Goal: Task Accomplishment & Management: Manage account settings

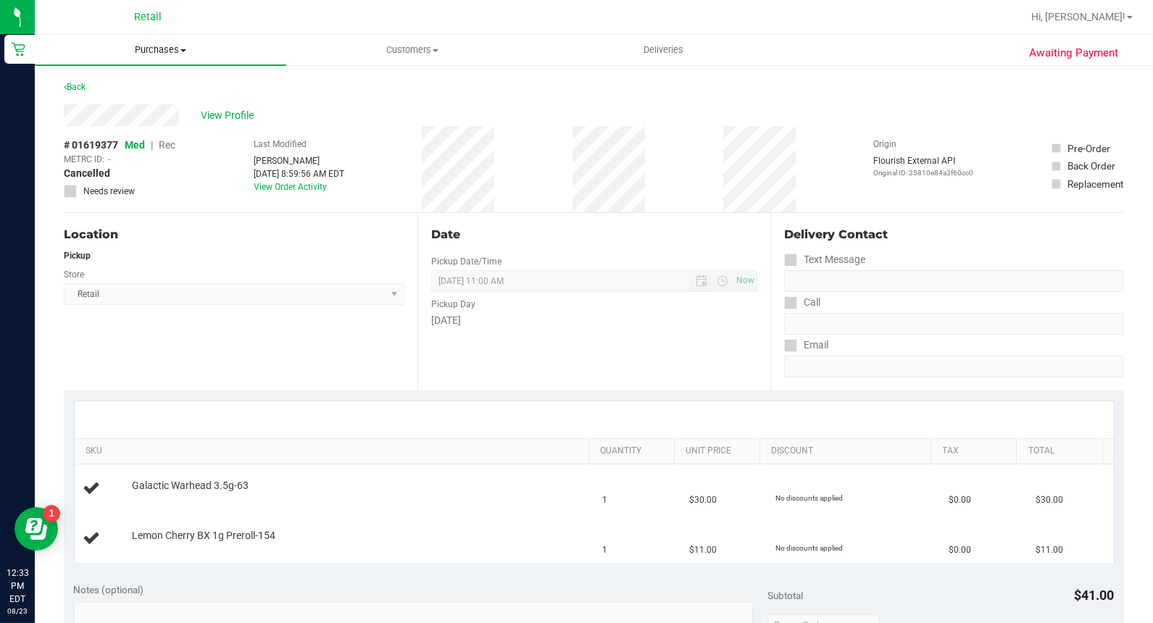
drag, startPoint x: 52, startPoint y: 42, endPoint x: 41, endPoint y: 49, distance: 12.7
click at [51, 44] on span "Purchases" at bounding box center [160, 49] width 251 height 13
click at [41, 49] on span "Purchases" at bounding box center [160, 49] width 251 height 13
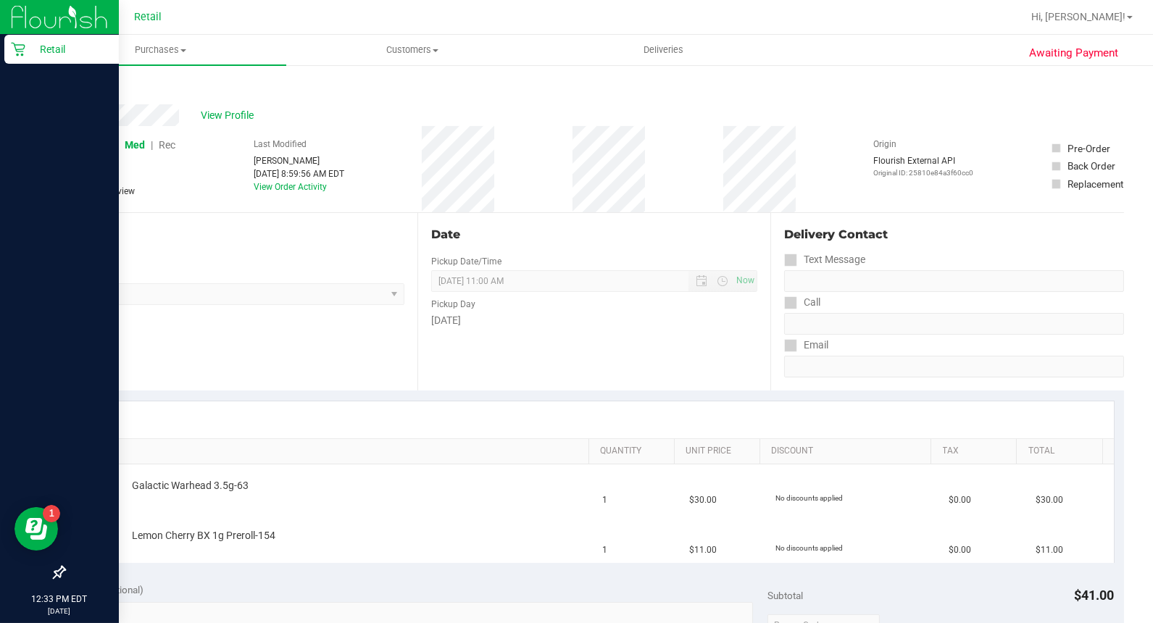
click at [23, 51] on icon at bounding box center [18, 50] width 14 height 14
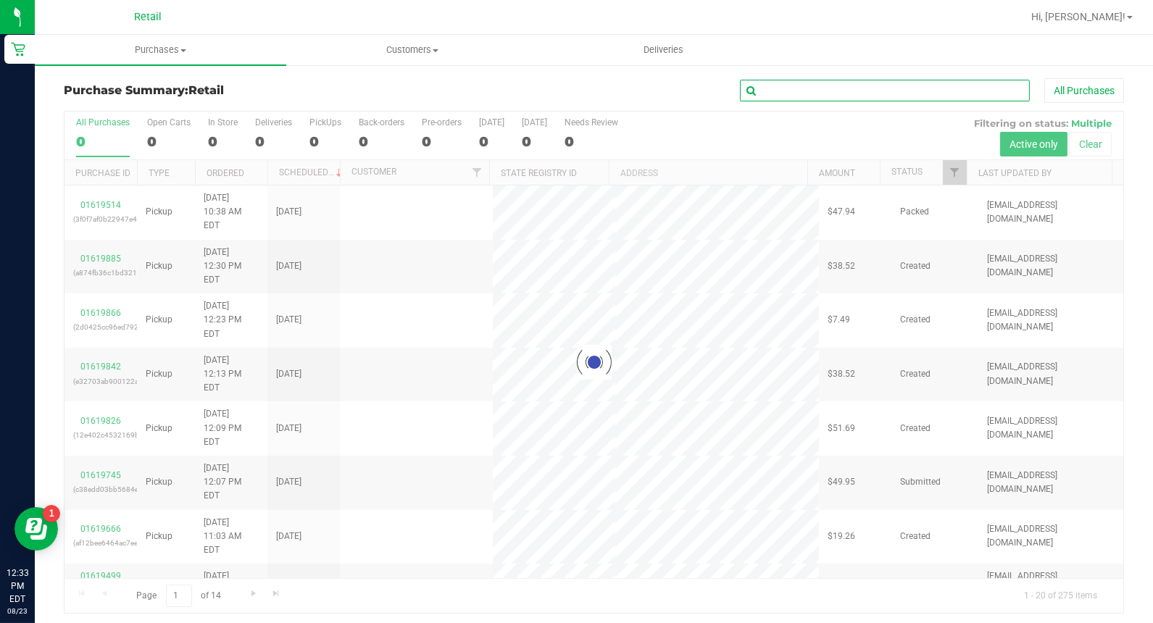
click at [894, 96] on input "text" at bounding box center [885, 91] width 290 height 22
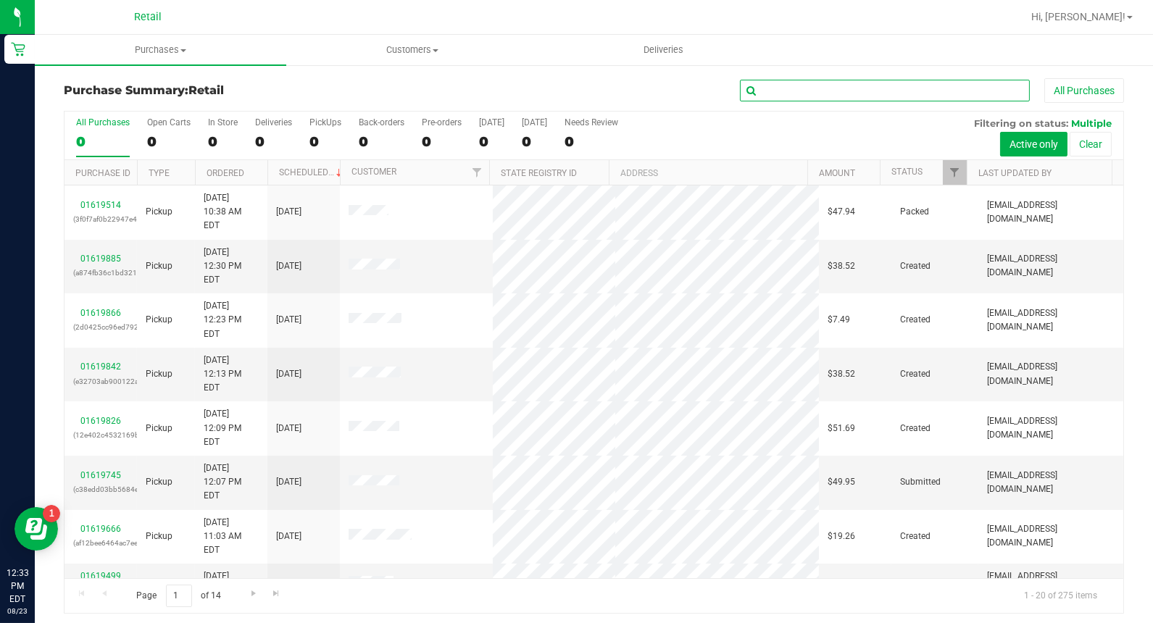
click at [898, 90] on input "text" at bounding box center [885, 91] width 290 height 22
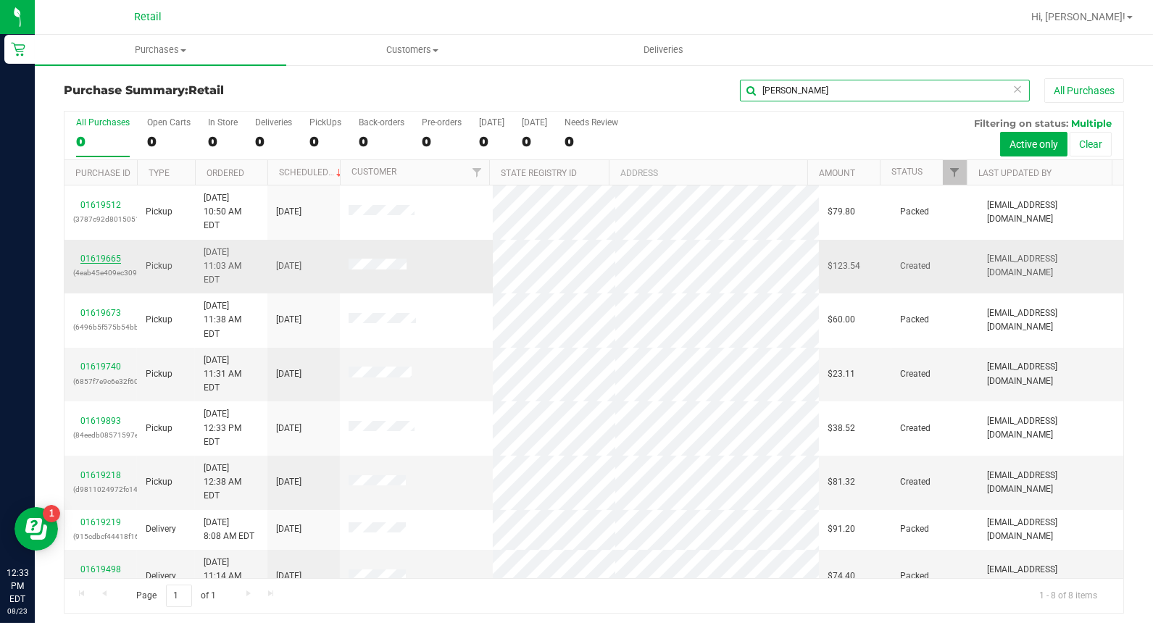
type input "[PERSON_NAME]"
click at [107, 254] on link "01619665" at bounding box center [100, 259] width 41 height 10
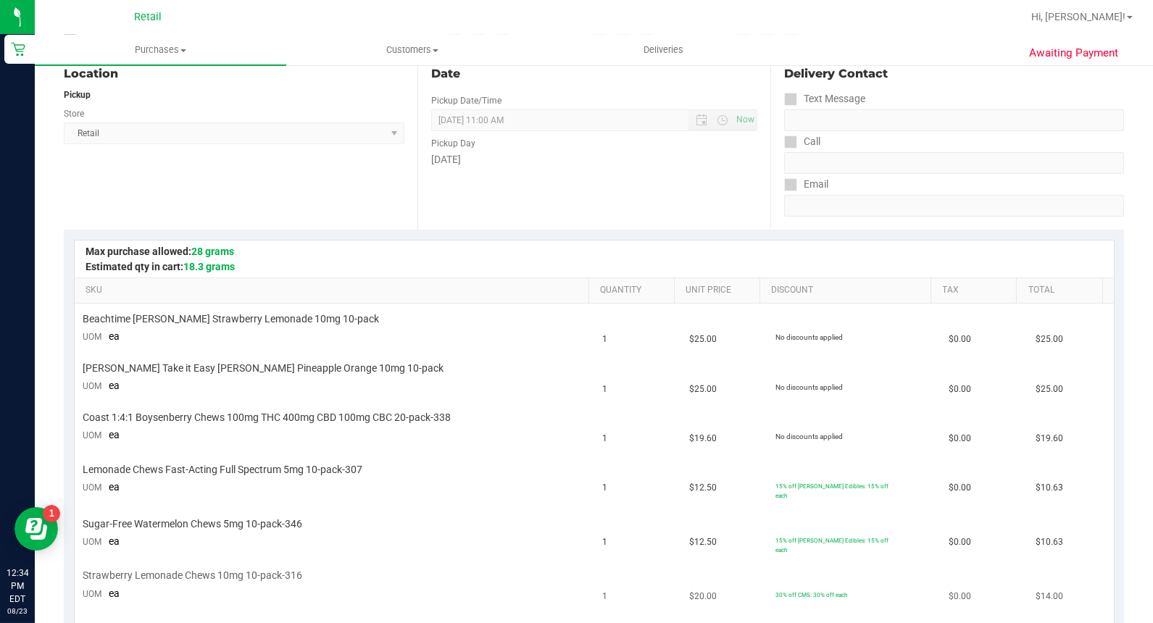
scroll to position [563, 0]
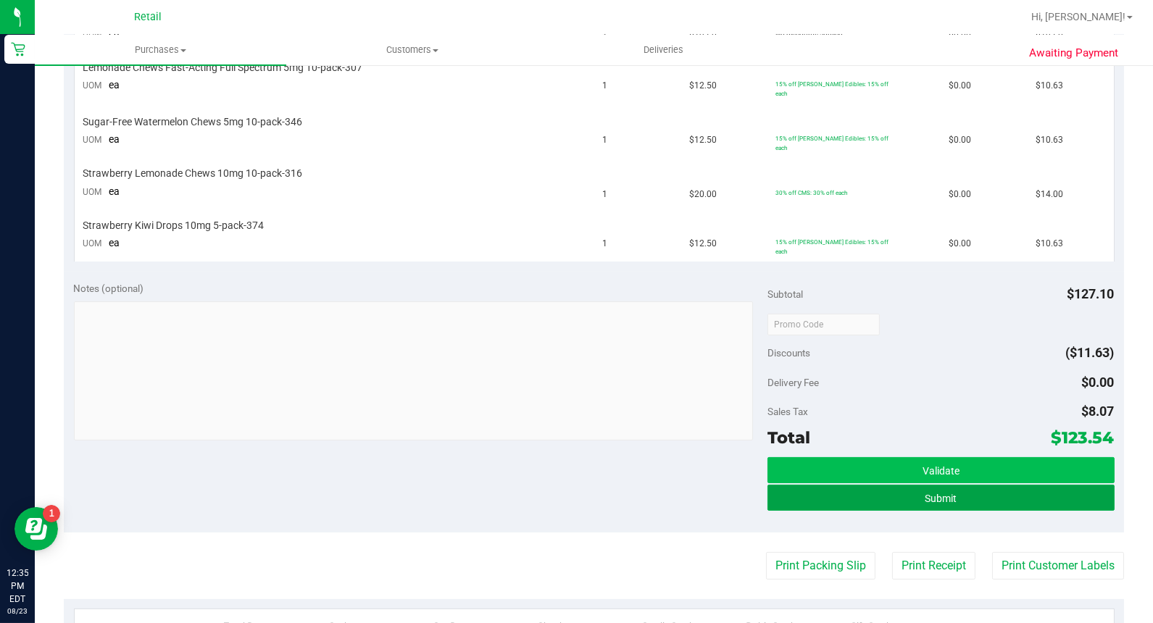
click at [1000, 485] on button "Submit" at bounding box center [940, 498] width 347 height 26
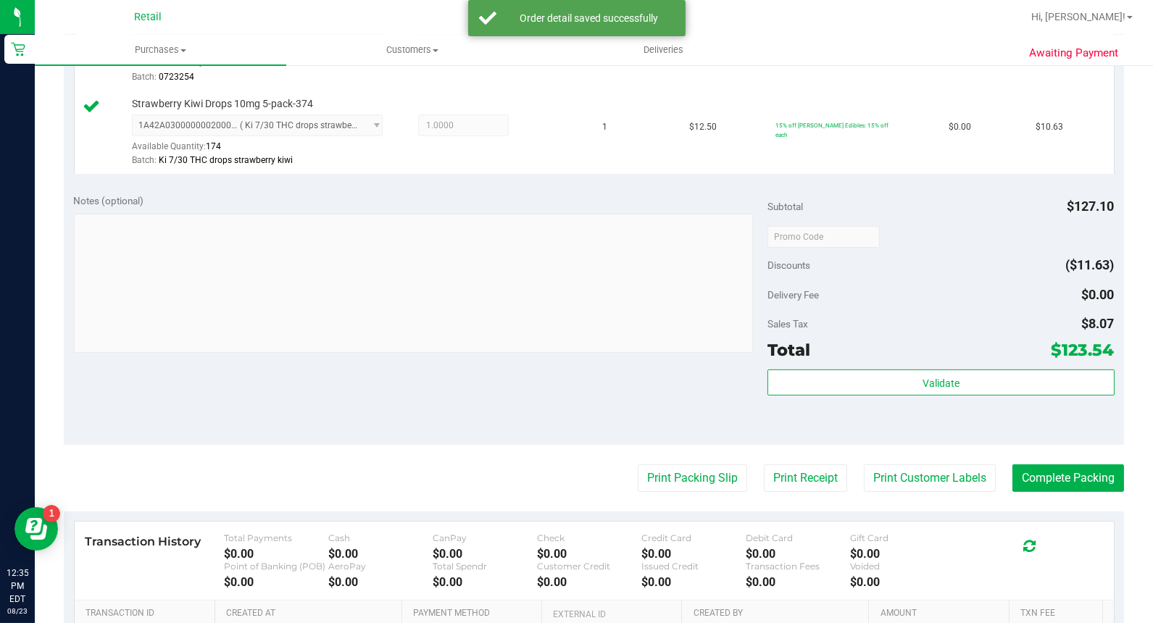
scroll to position [1002, 0]
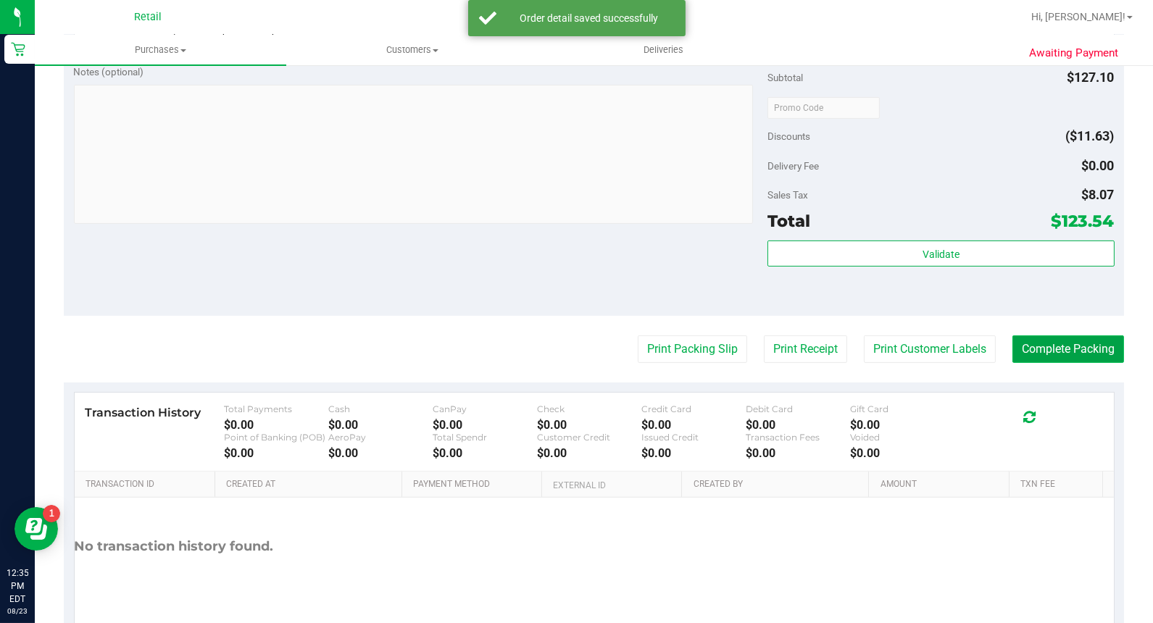
click at [1054, 356] on button "Complete Packing" at bounding box center [1068, 349] width 112 height 28
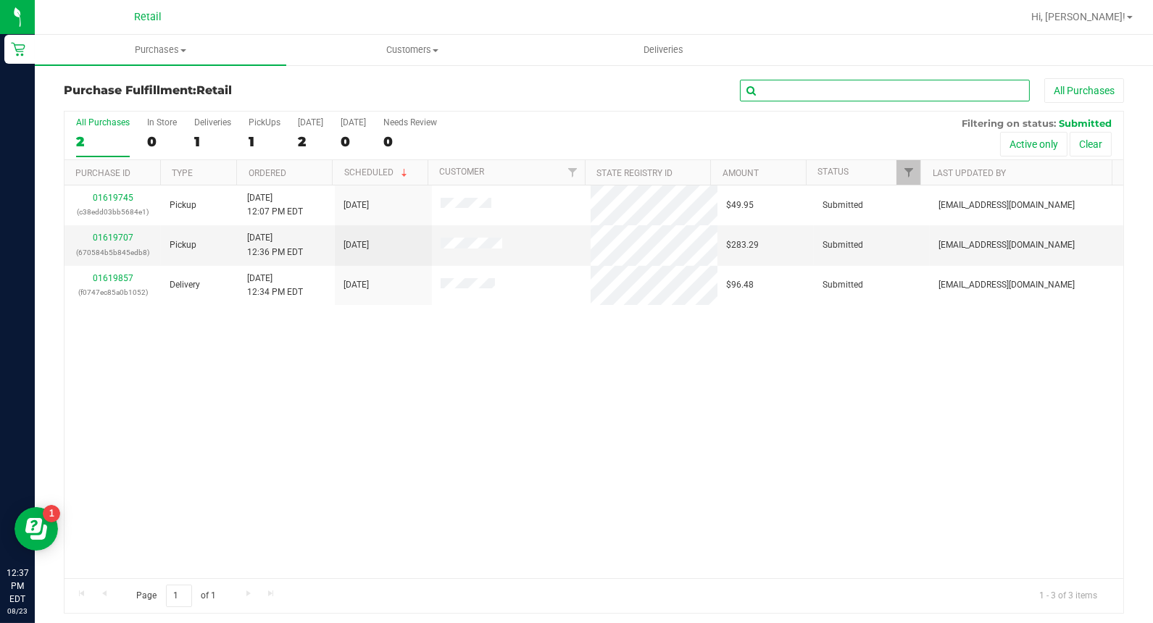
click at [795, 83] on input "text" at bounding box center [885, 91] width 290 height 22
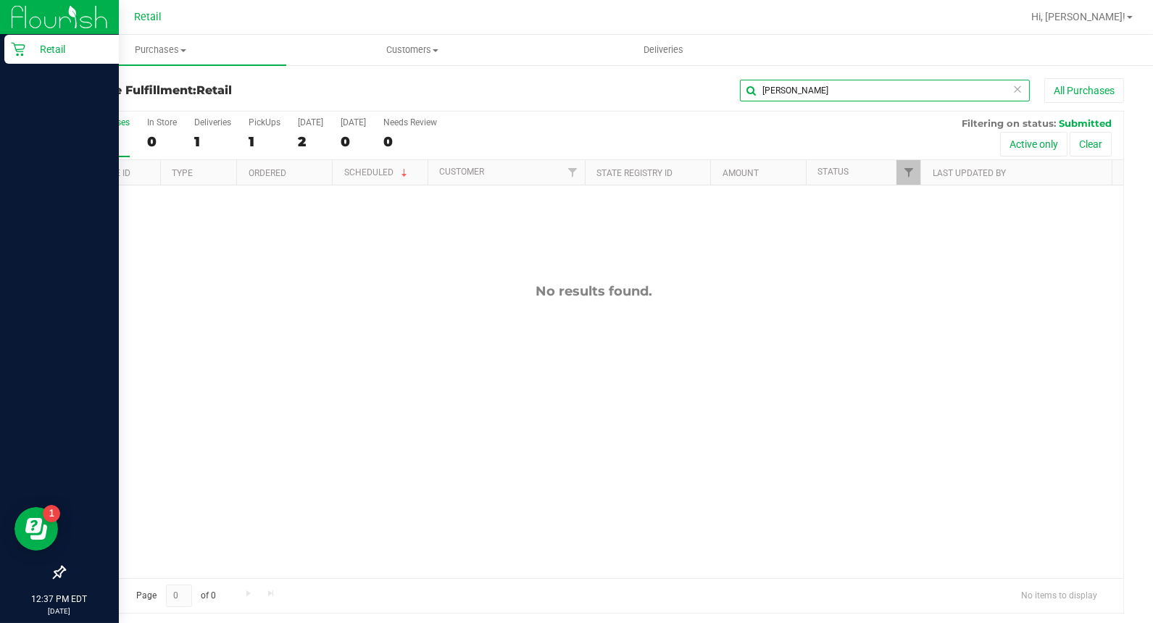
type input "[PERSON_NAME]"
click at [24, 39] on div "Retail" at bounding box center [61, 49] width 114 height 29
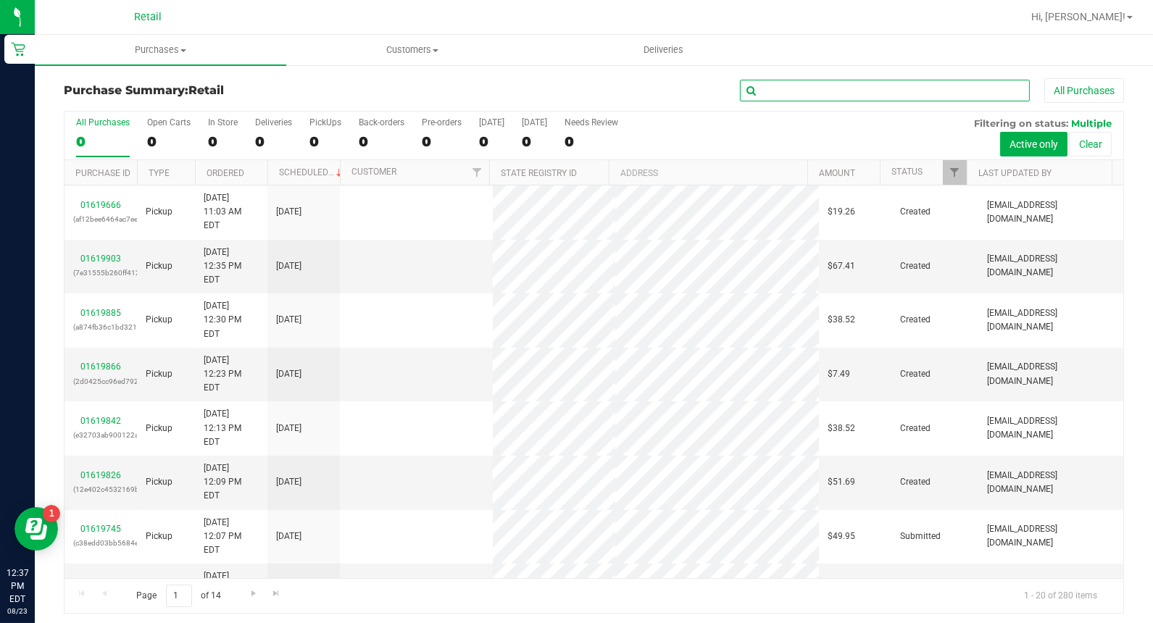
click at [846, 87] on input "text" at bounding box center [885, 91] width 290 height 22
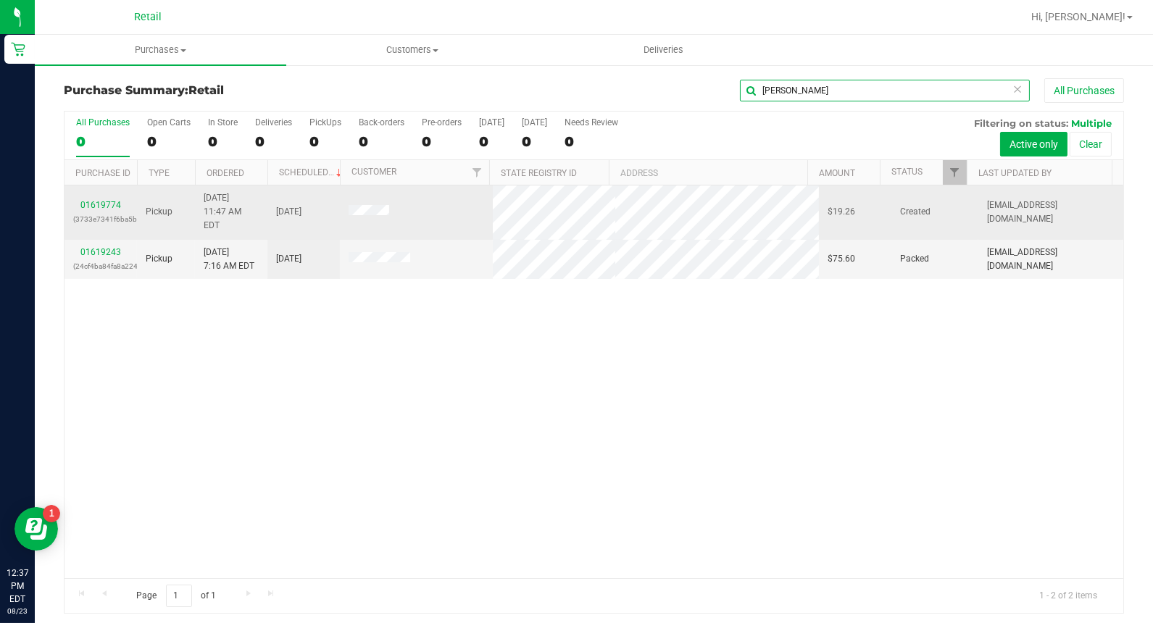
type input "[PERSON_NAME]"
click at [103, 190] on td "01619774 (3733e7341f6ba5b7)" at bounding box center [100, 212] width 72 height 54
click at [105, 199] on div "01619774 (3733e7341f6ba5b7)" at bounding box center [100, 213] width 55 height 28
click at [105, 200] on link "01619774" at bounding box center [100, 205] width 41 height 10
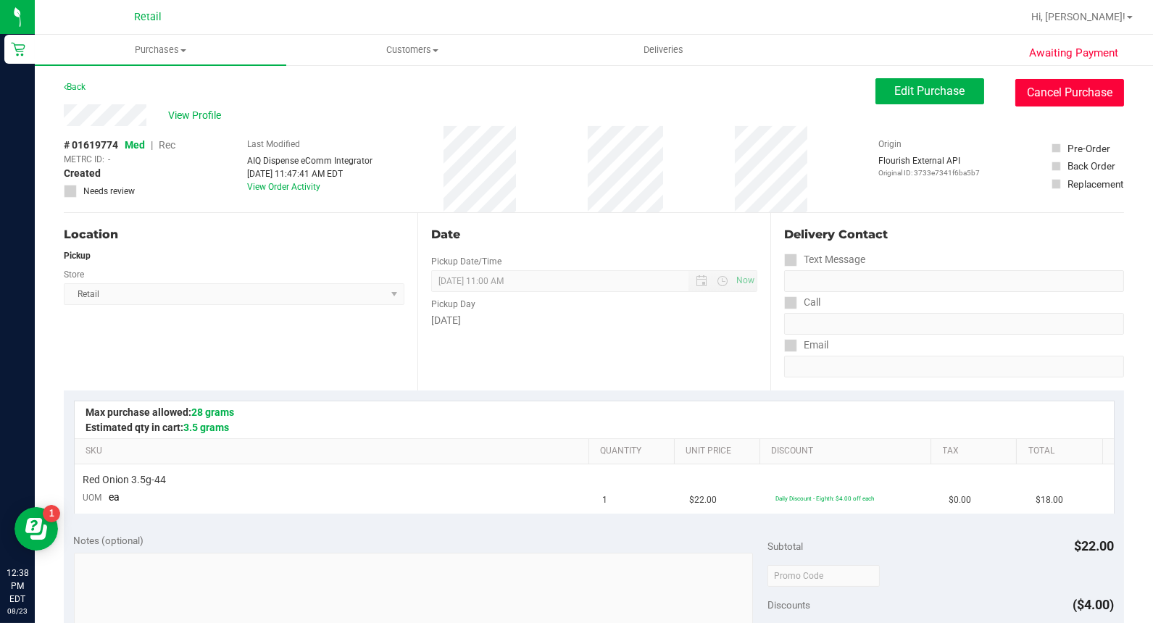
drag, startPoint x: 1061, startPoint y: 100, endPoint x: 648, endPoint y: 95, distance: 412.3
click at [1061, 100] on button "Cancel Purchase" at bounding box center [1069, 93] width 109 height 28
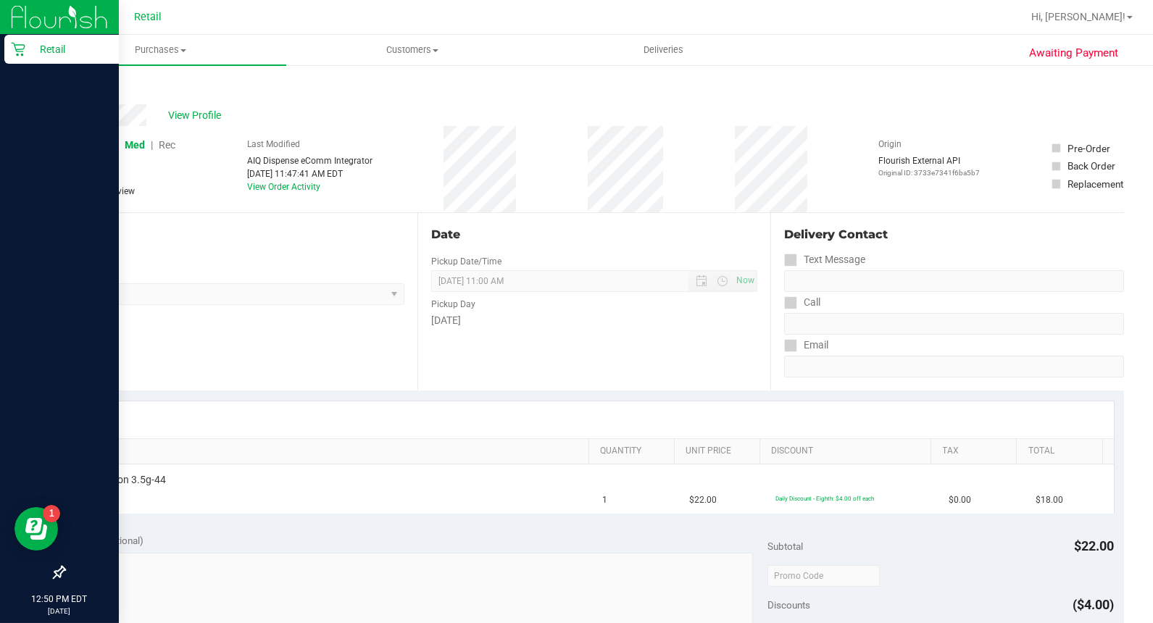
click at [4, 41] on div "Retail" at bounding box center [61, 49] width 114 height 29
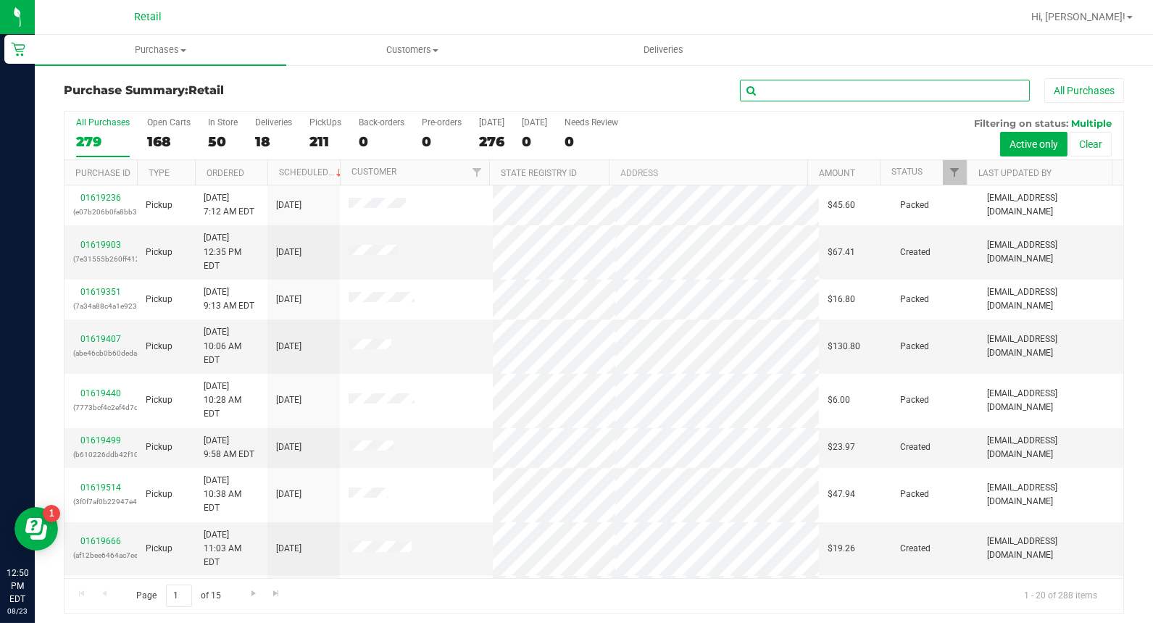
click at [806, 98] on input "text" at bounding box center [885, 91] width 290 height 22
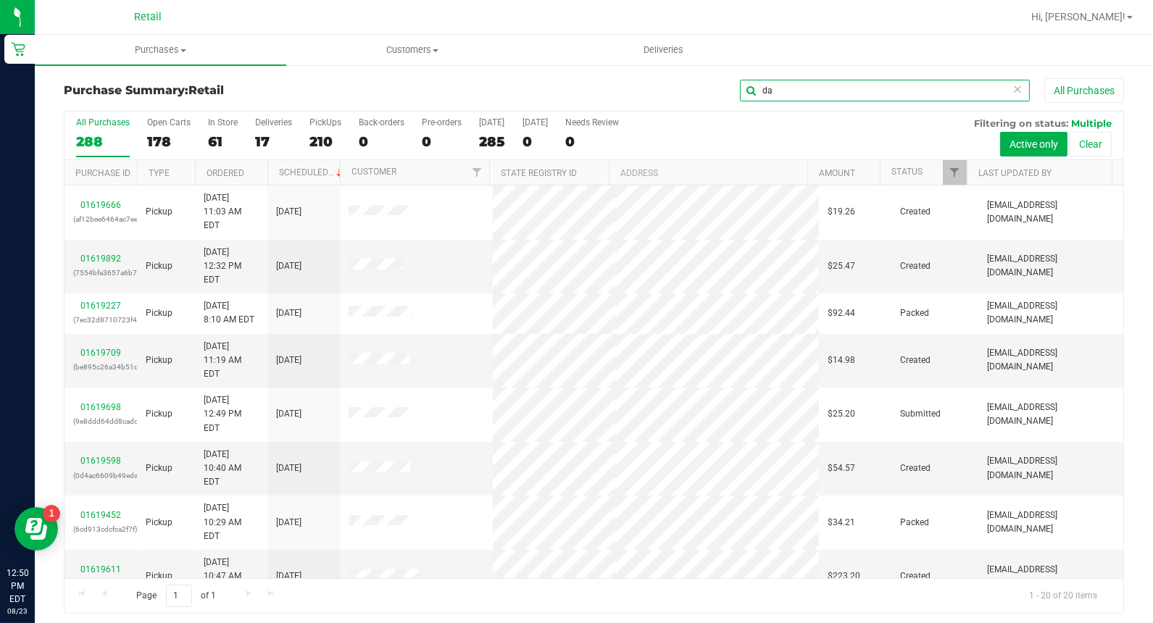
type input "d"
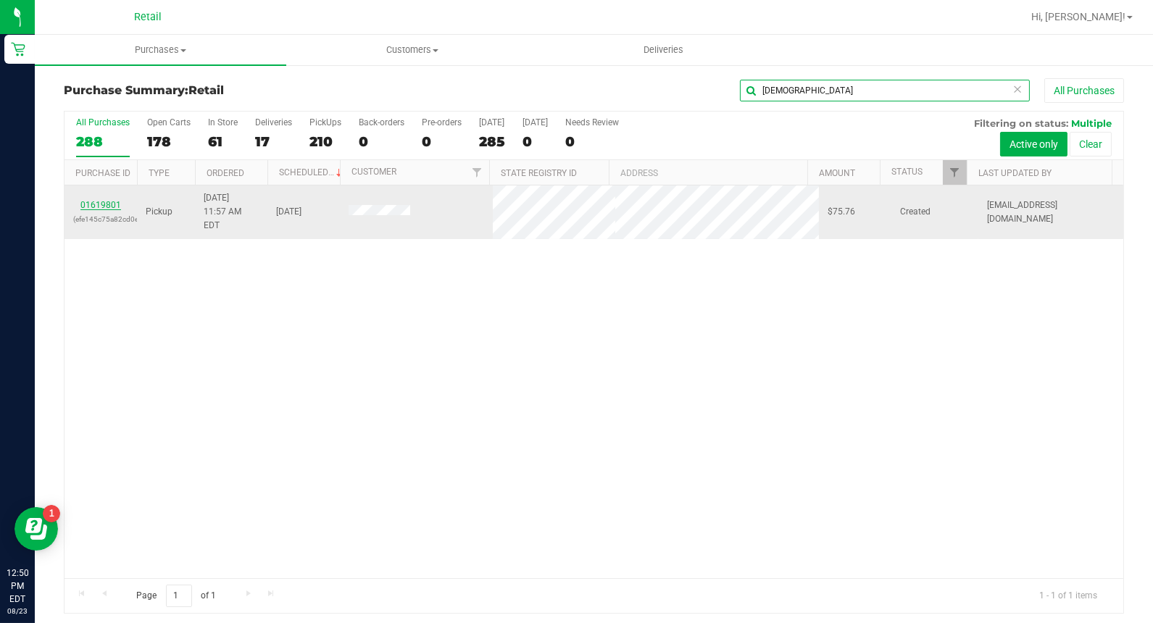
type input "[DEMOGRAPHIC_DATA]"
click at [103, 200] on link "01619801" at bounding box center [100, 205] width 41 height 10
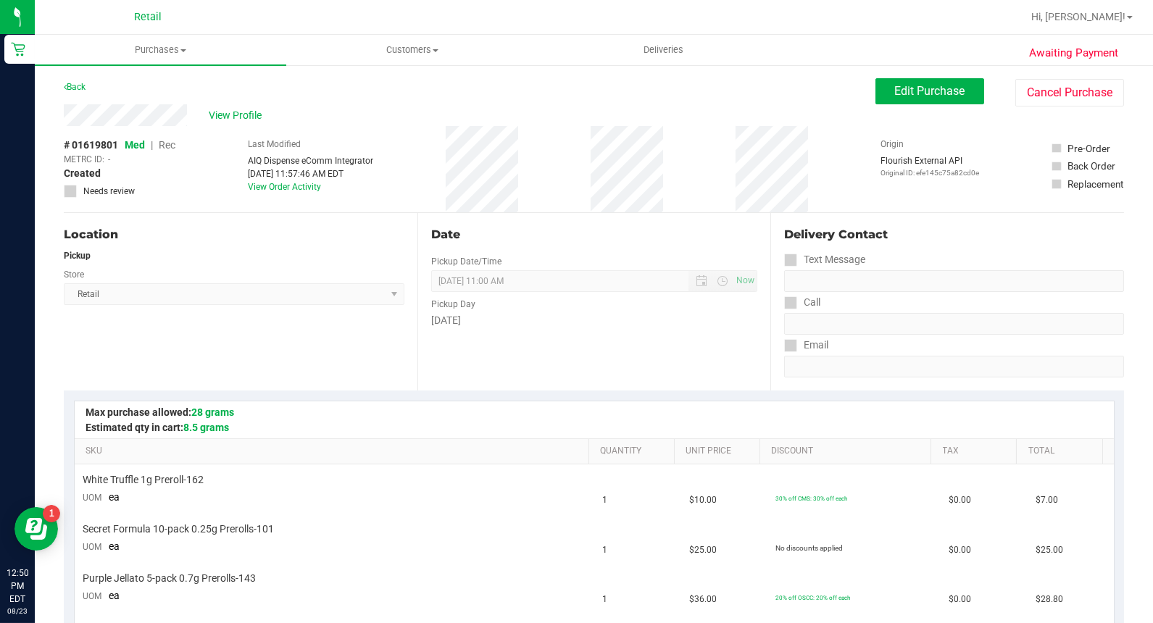
drag, startPoint x: 362, startPoint y: 169, endPoint x: 302, endPoint y: 167, distance: 60.2
click at [302, 167] on div "[DATE] 11:57:46 AM EDT" at bounding box center [310, 173] width 125 height 13
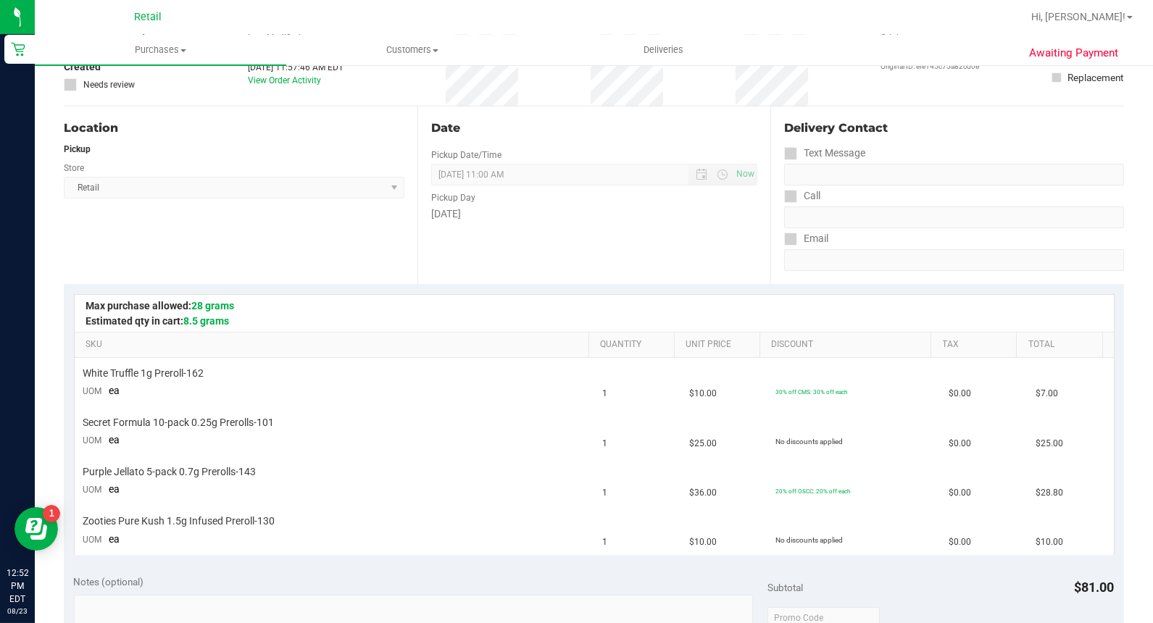
scroll to position [322, 0]
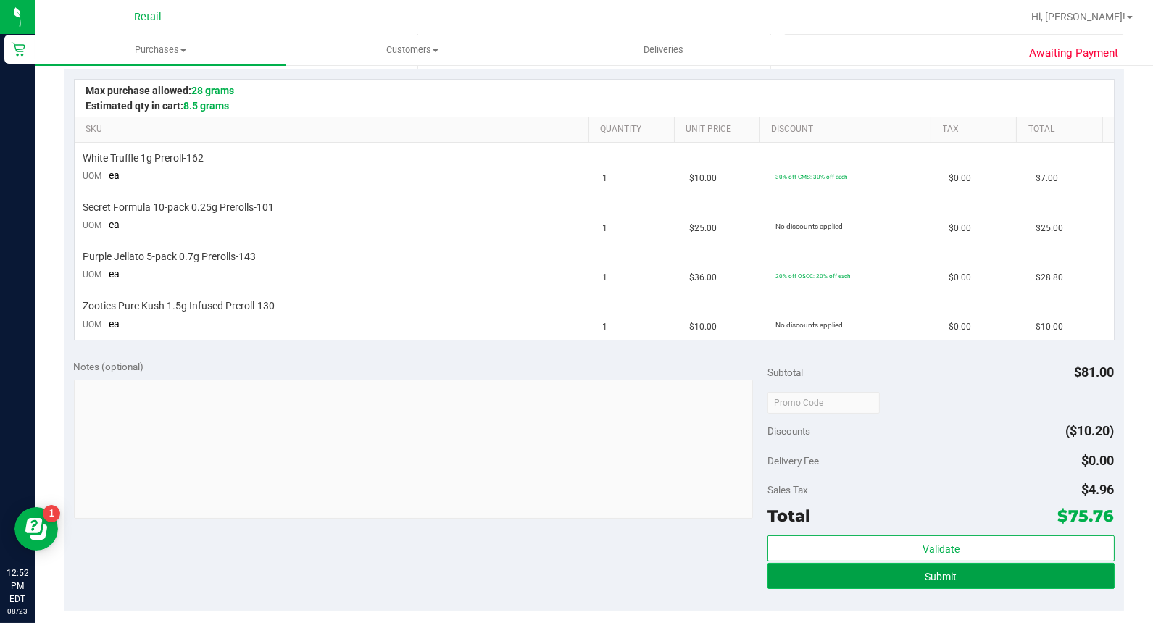
click at [977, 574] on button "Submit" at bounding box center [940, 576] width 347 height 26
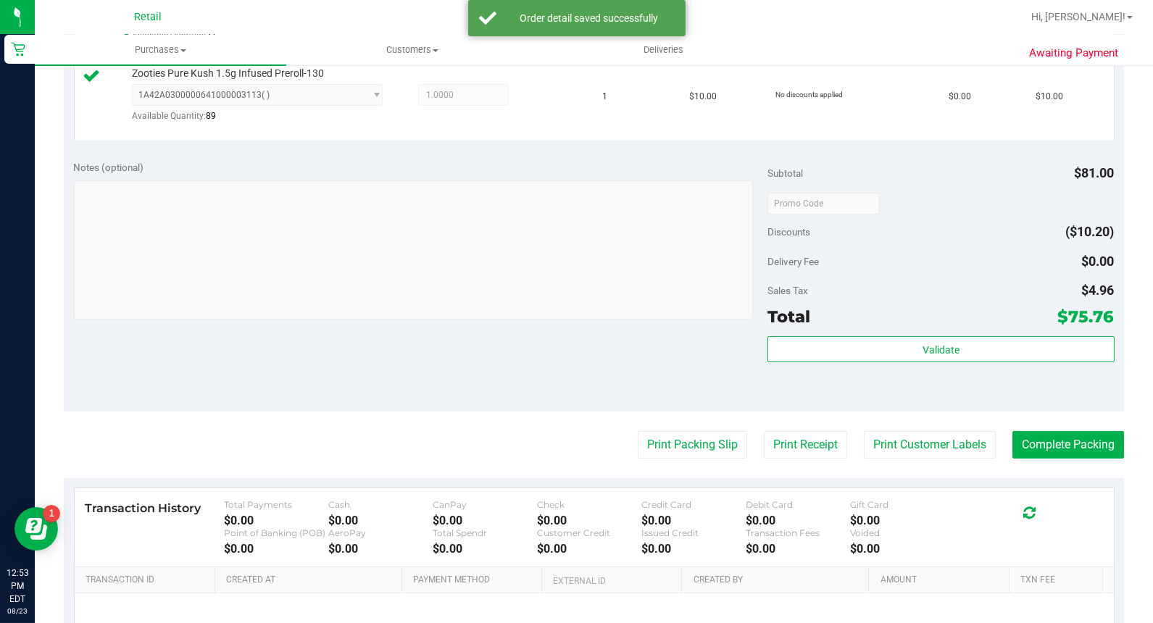
scroll to position [806, 0]
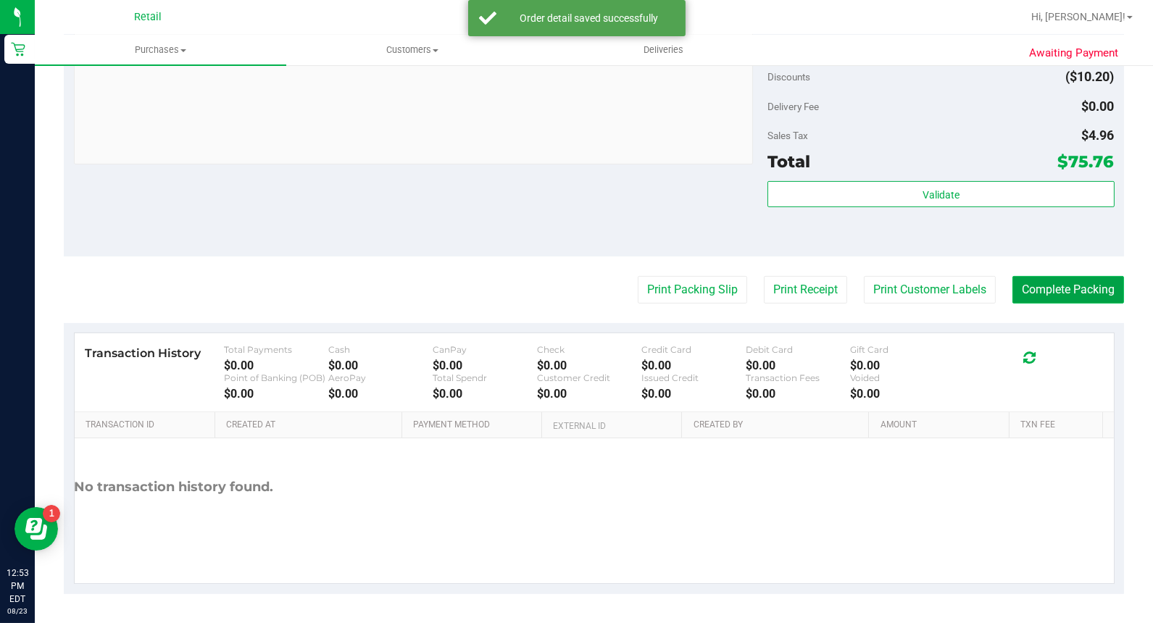
click at [1018, 294] on button "Complete Packing" at bounding box center [1068, 290] width 112 height 28
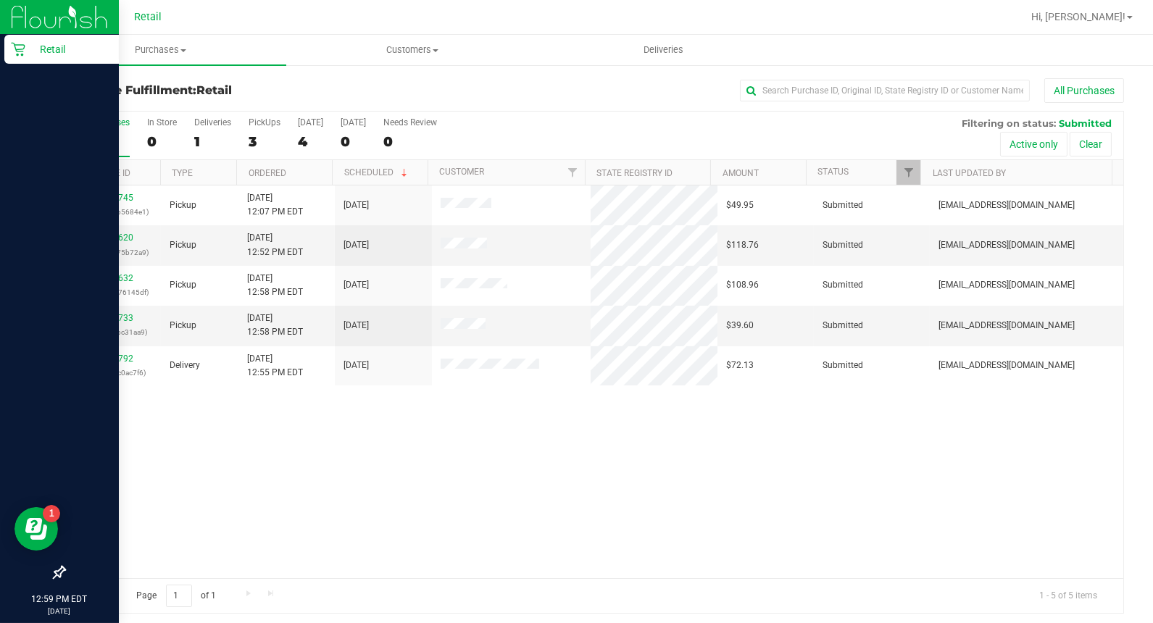
drag, startPoint x: 24, startPoint y: 40, endPoint x: 40, endPoint y: 40, distance: 15.9
click at [24, 40] on div "Retail" at bounding box center [61, 49] width 114 height 29
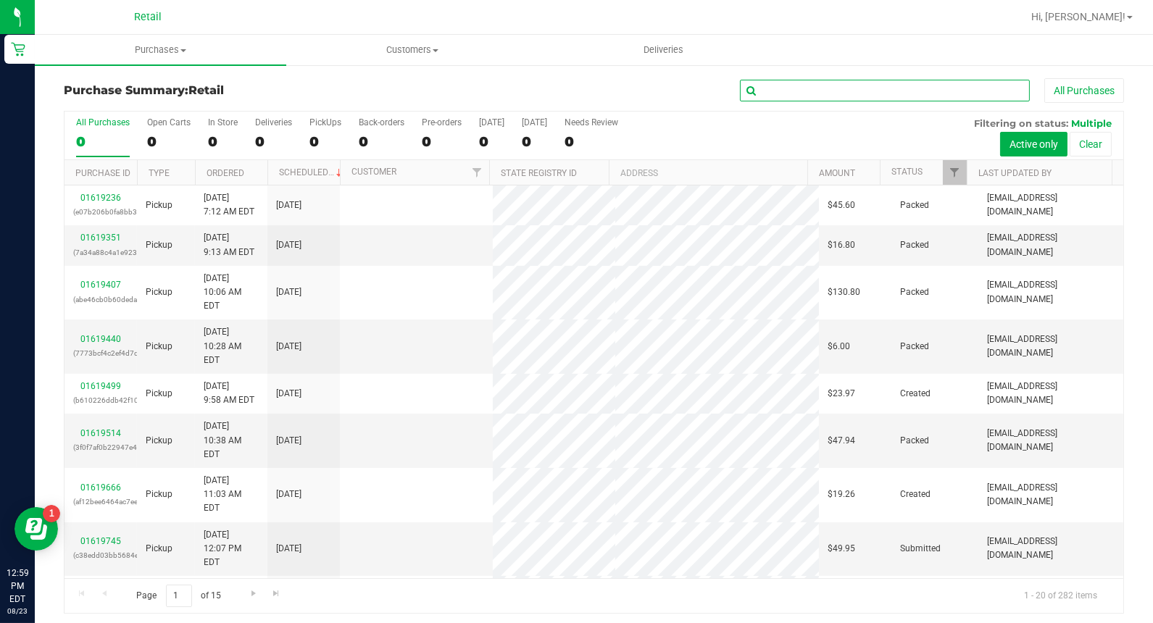
click at [882, 81] on input "text" at bounding box center [885, 91] width 290 height 22
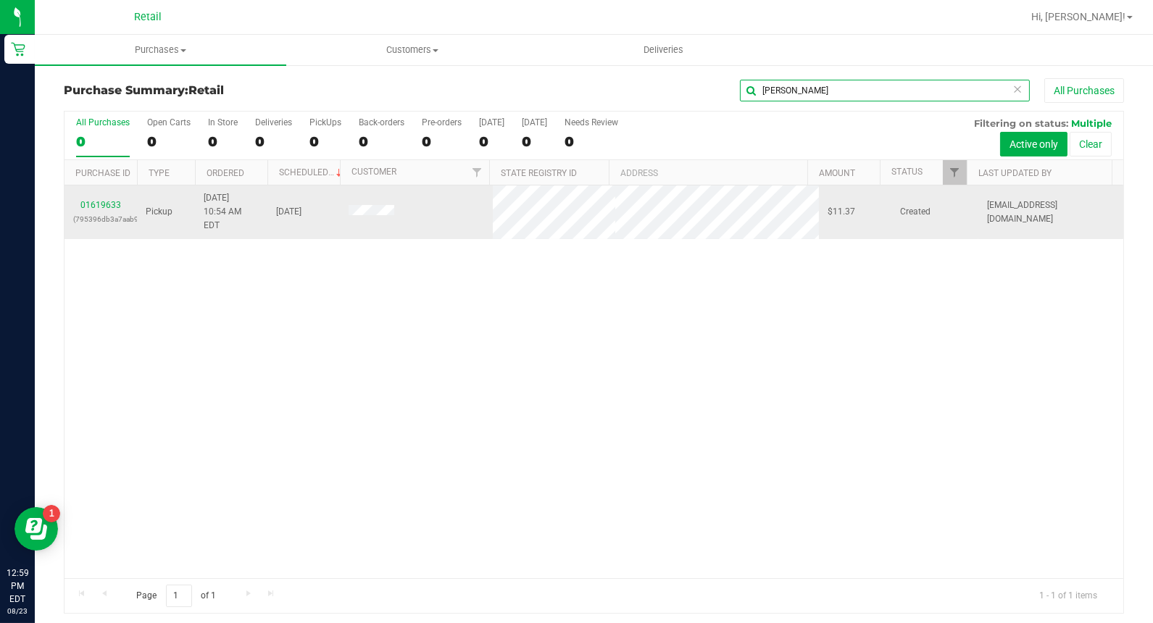
type input "[PERSON_NAME]"
click at [90, 204] on div "01619633 (795396db3a7aab9b)" at bounding box center [100, 213] width 55 height 28
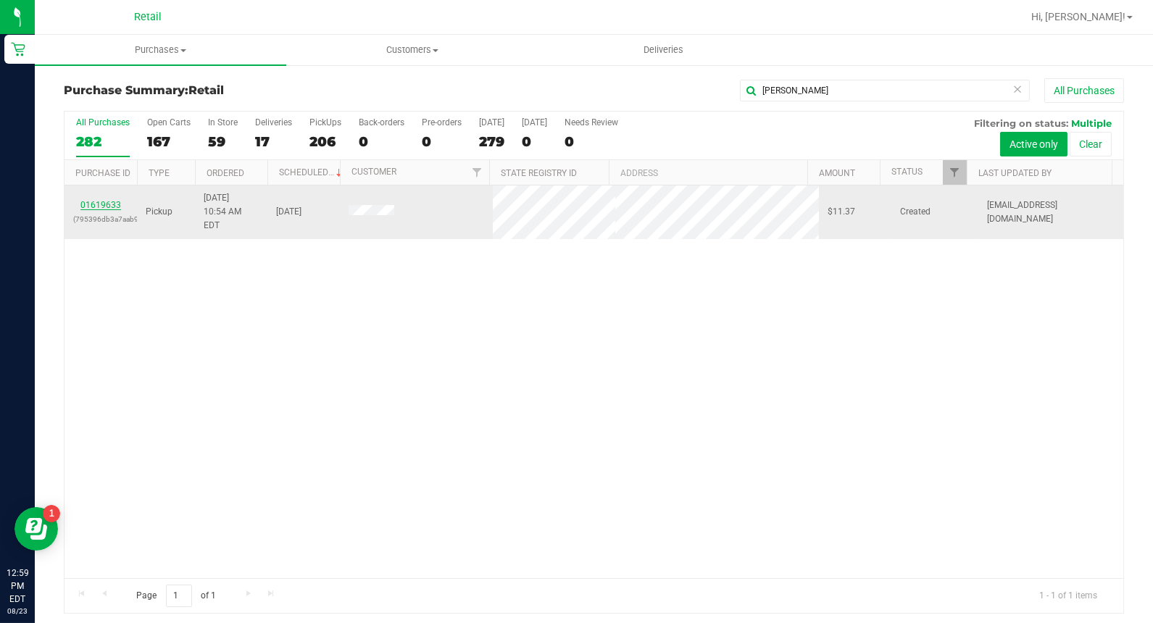
click at [99, 200] on link "01619633" at bounding box center [100, 205] width 41 height 10
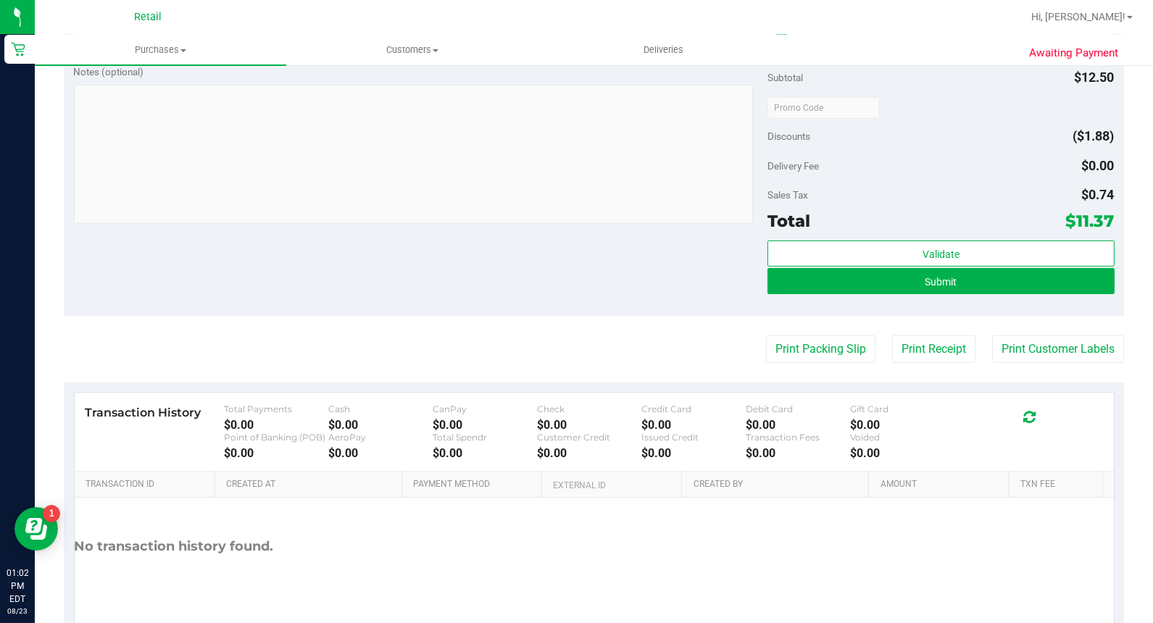
scroll to position [529, 0]
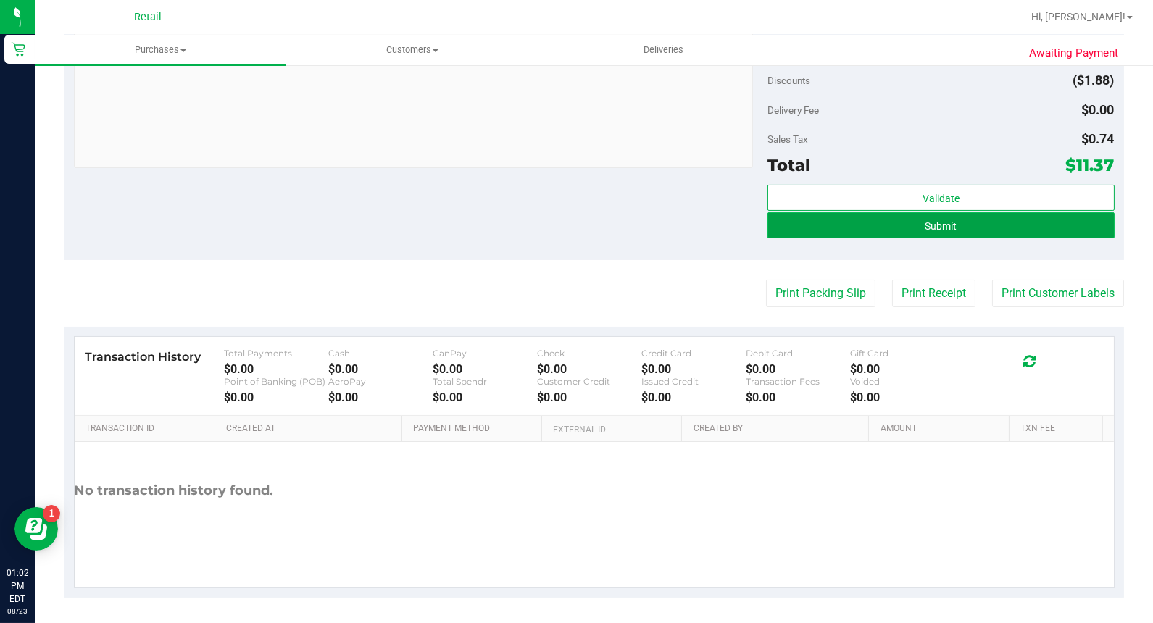
click at [1029, 222] on button "Submit" at bounding box center [940, 225] width 347 height 26
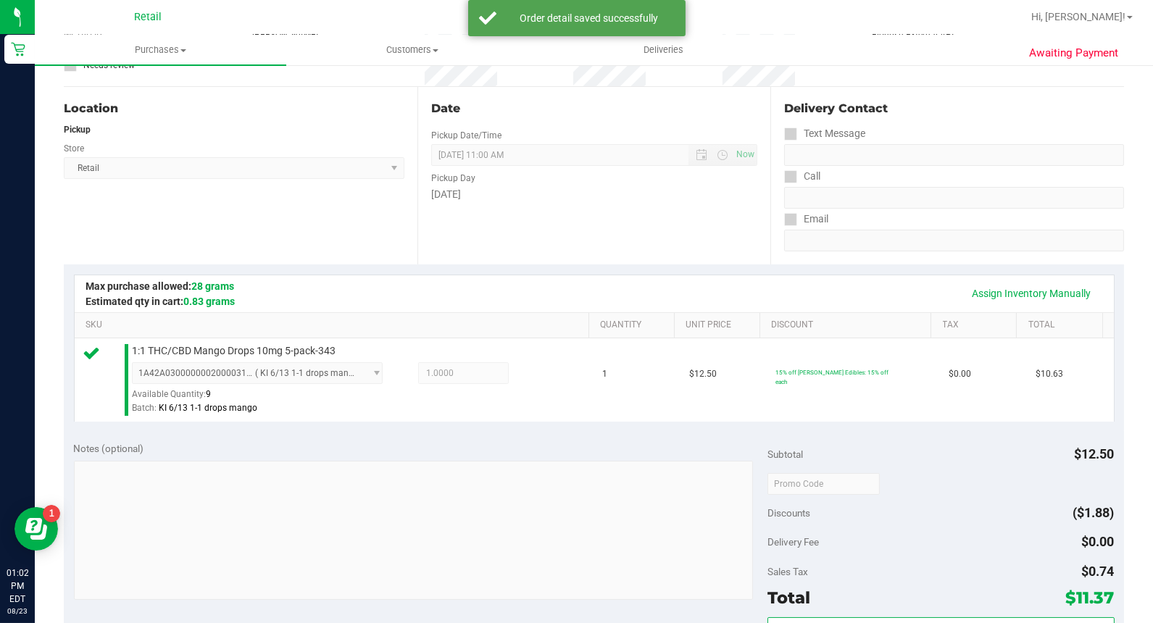
scroll to position [562, 0]
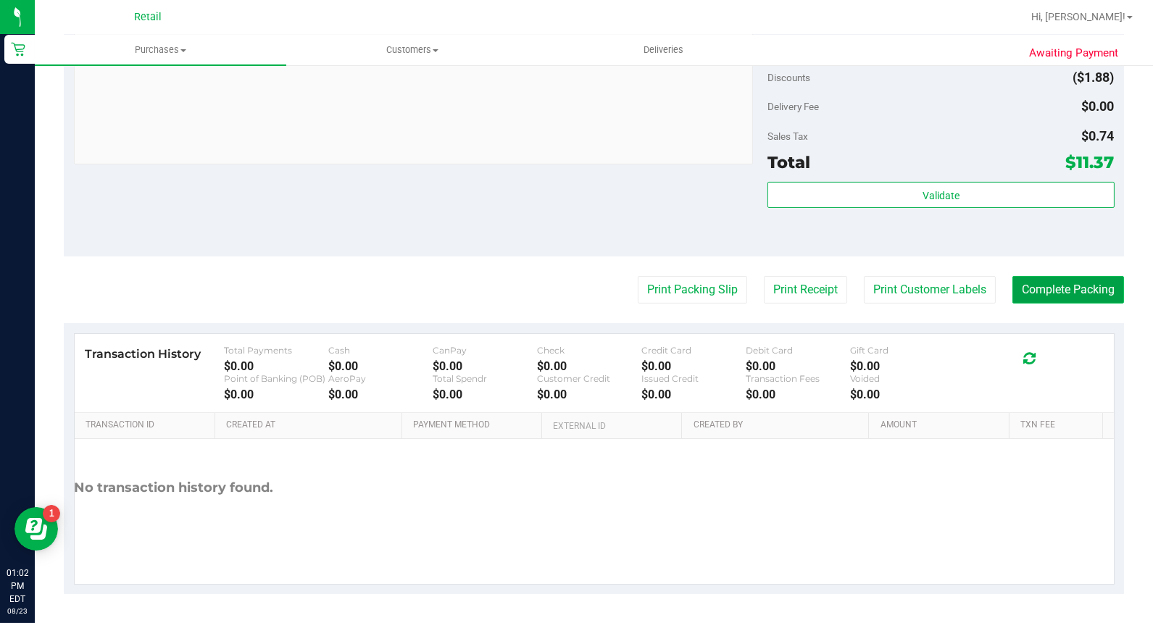
click at [1075, 283] on button "Complete Packing" at bounding box center [1068, 290] width 112 height 28
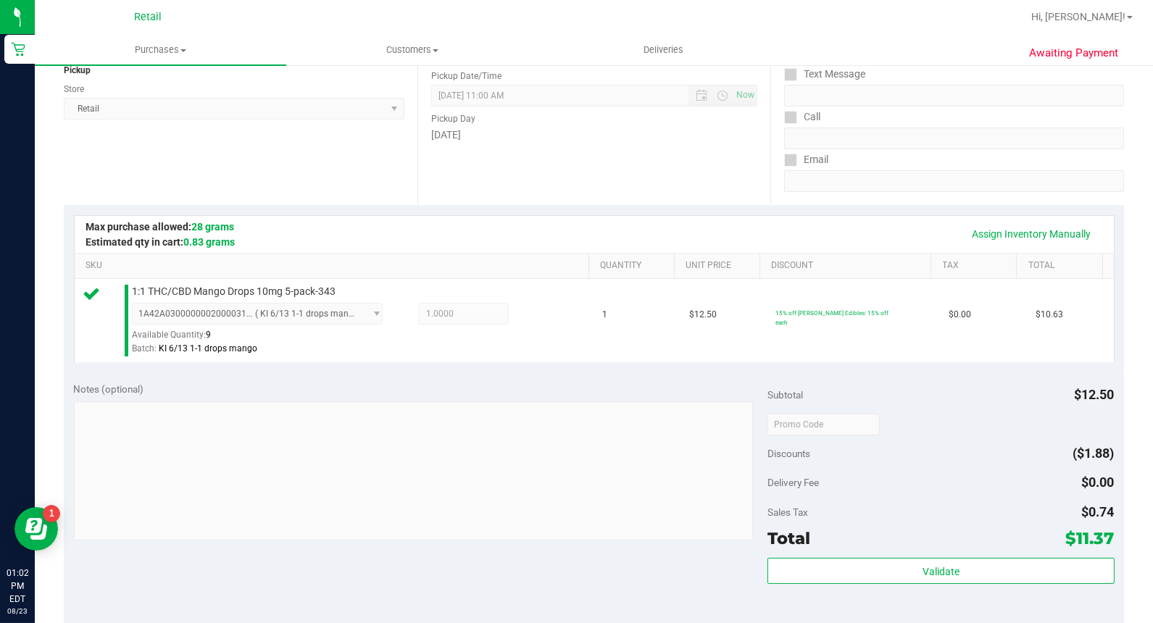
scroll to position [0, 0]
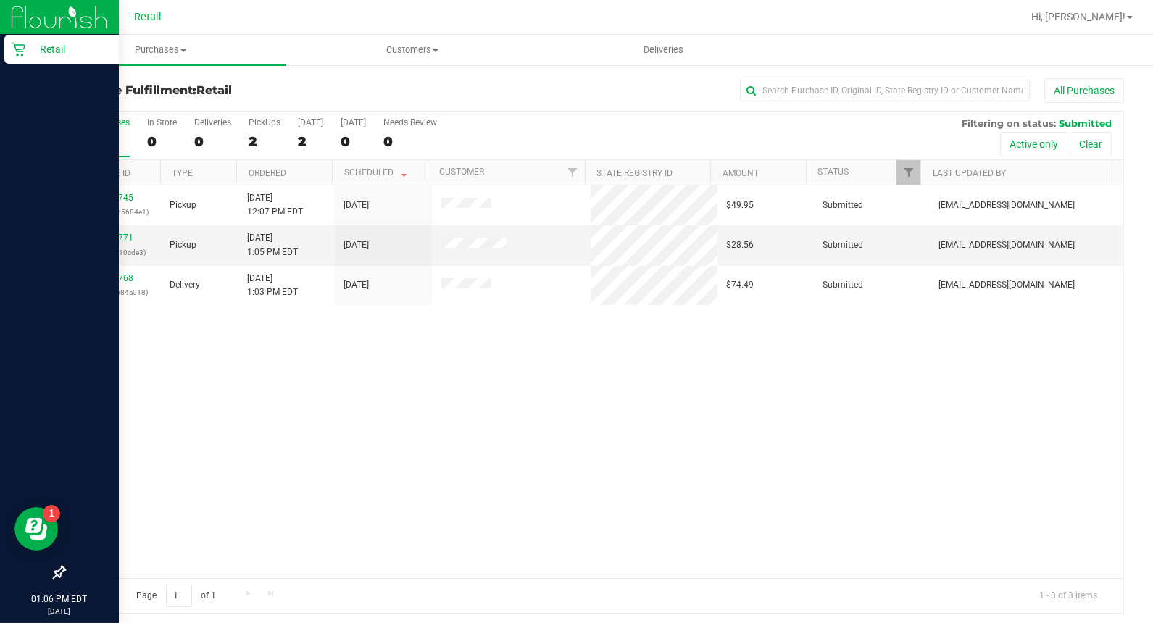
click at [30, 51] on p "Retail" at bounding box center [68, 49] width 87 height 17
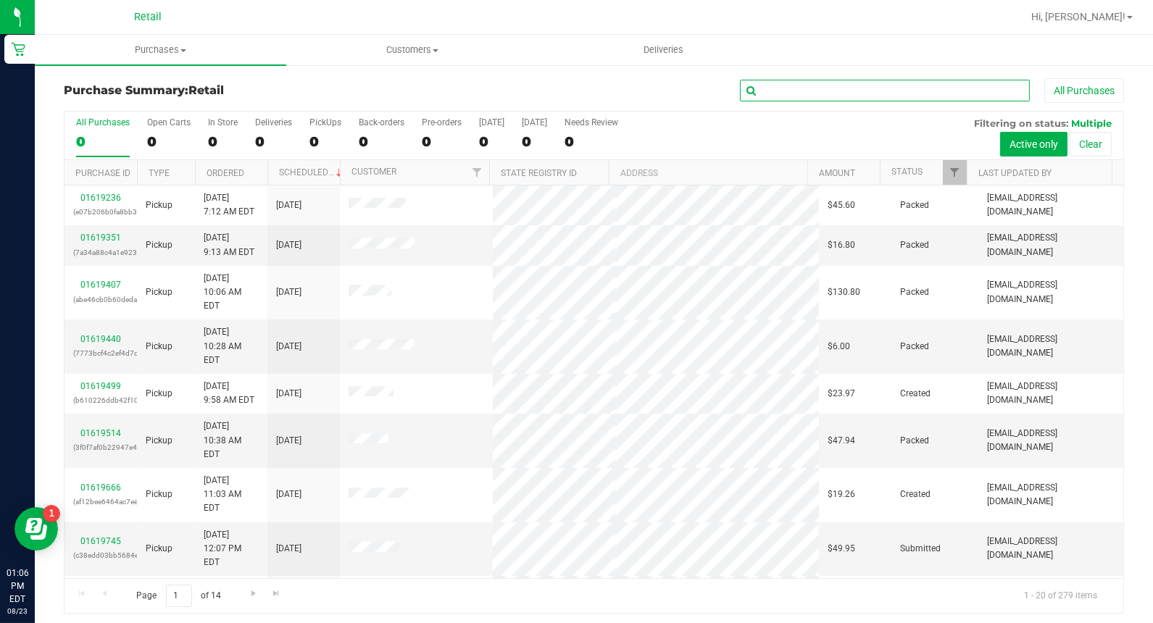
drag, startPoint x: 835, startPoint y: 91, endPoint x: 805, endPoint y: 62, distance: 41.0
click at [835, 91] on input "text" at bounding box center [885, 91] width 290 height 22
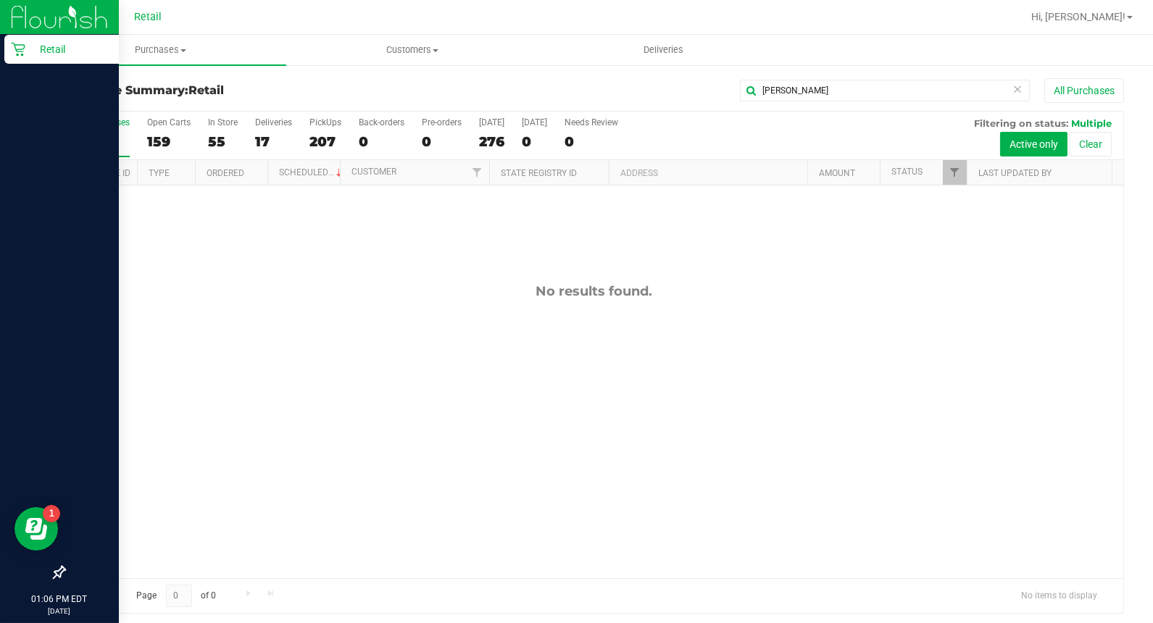
click at [41, 48] on p "Retail" at bounding box center [68, 49] width 87 height 17
drag, startPoint x: 33, startPoint y: 54, endPoint x: 62, endPoint y: 51, distance: 29.2
click at [33, 54] on p "Retail" at bounding box center [68, 49] width 87 height 17
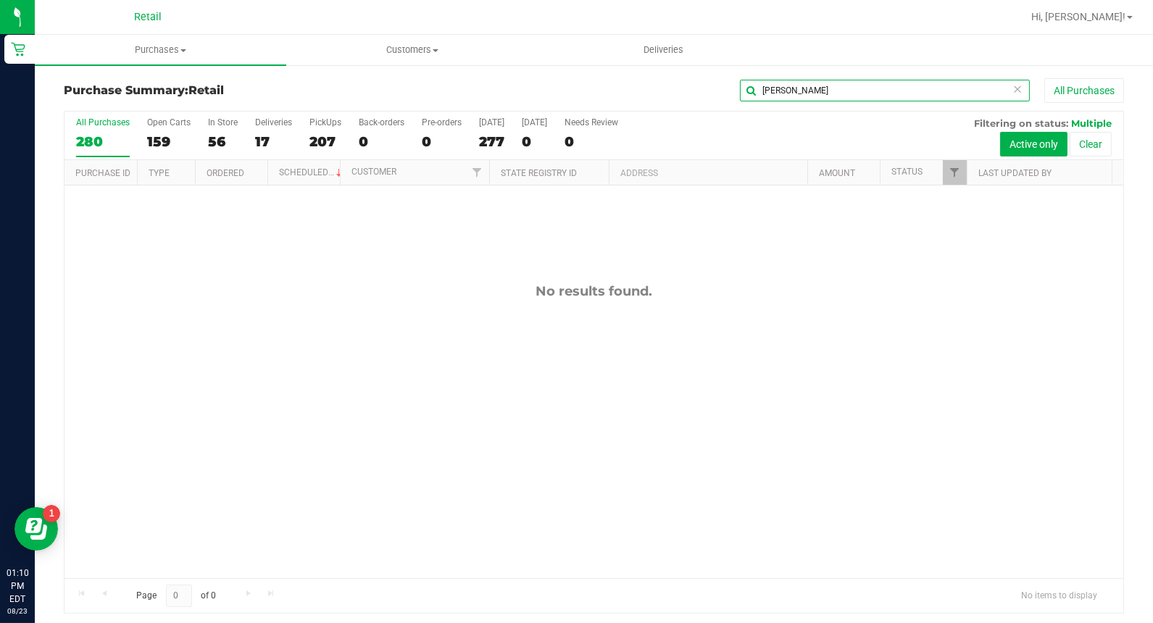
drag, startPoint x: 843, startPoint y: 96, endPoint x: 613, endPoint y: 99, distance: 230.4
click at [609, 101] on div "[PERSON_NAME] All Purchases" at bounding box center [770, 90] width 706 height 25
type input "[PERSON_NAME]"
click at [35, 54] on span "Purchases" at bounding box center [160, 49] width 251 height 13
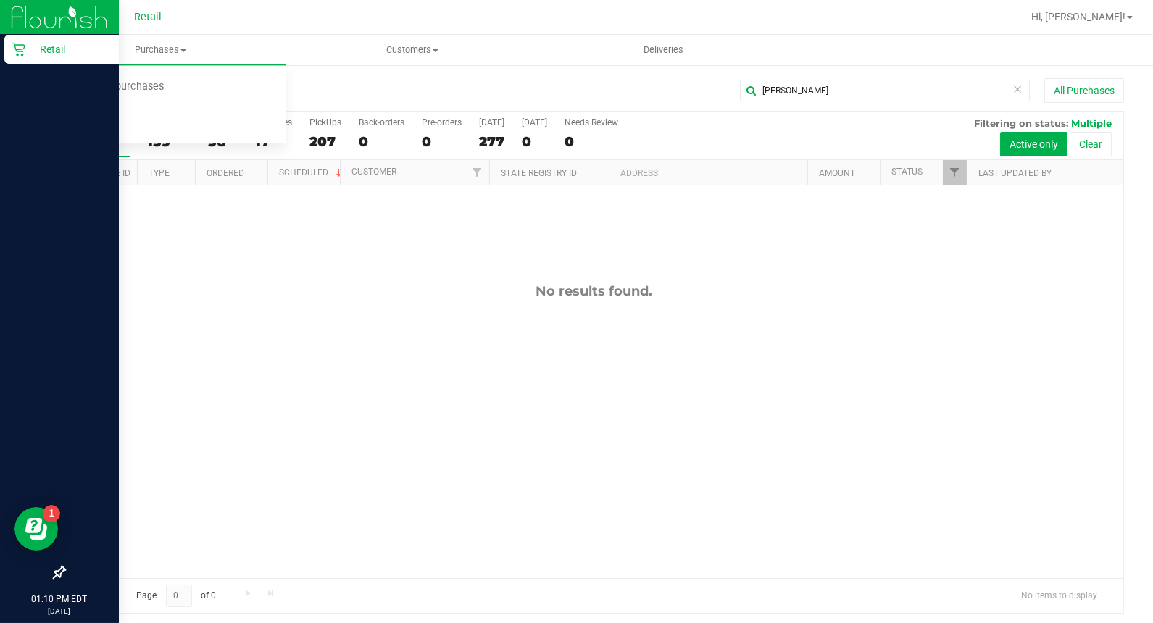
click at [25, 48] on p "Retail" at bounding box center [68, 49] width 87 height 17
